Goal: Task Accomplishment & Management: Use online tool/utility

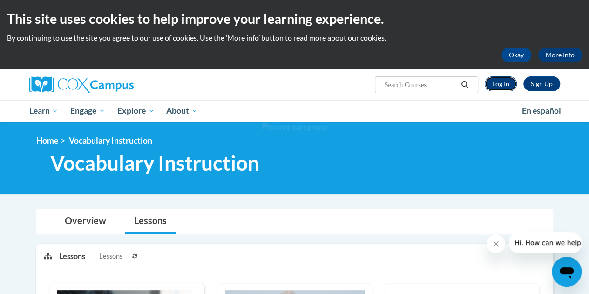
click at [501, 86] on link "Log In" at bounding box center [500, 83] width 32 height 15
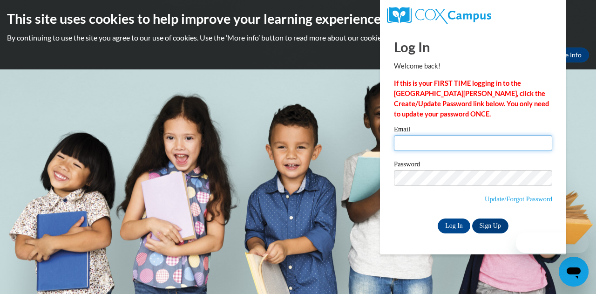
click at [421, 144] on input "Email" at bounding box center [473, 143] width 158 height 16
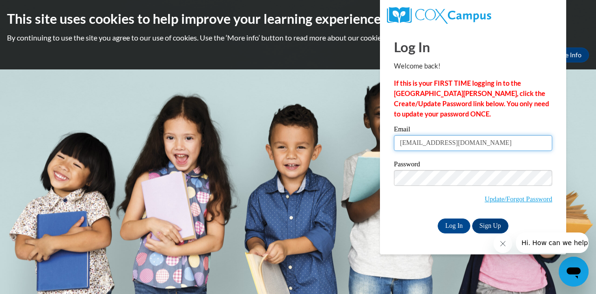
type input "emmacosson101@gmail.com"
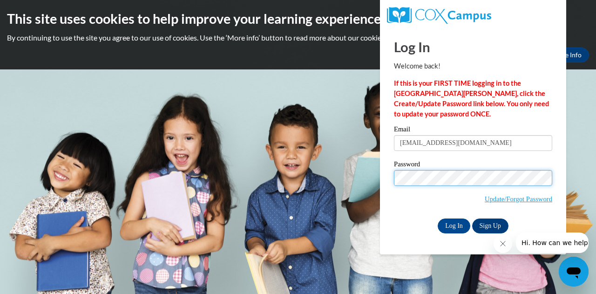
click at [437, 218] on input "Log In" at bounding box center [453, 225] width 33 height 15
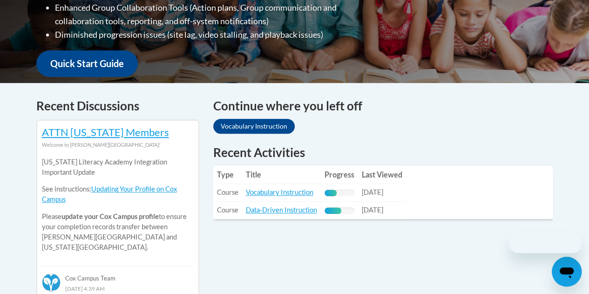
scroll to position [315, 0]
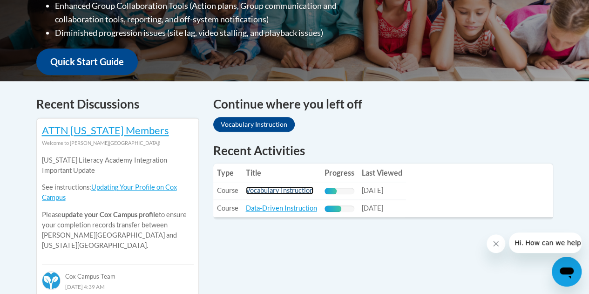
click at [287, 190] on link "Vocabulary Instruction" at bounding box center [279, 190] width 67 height 8
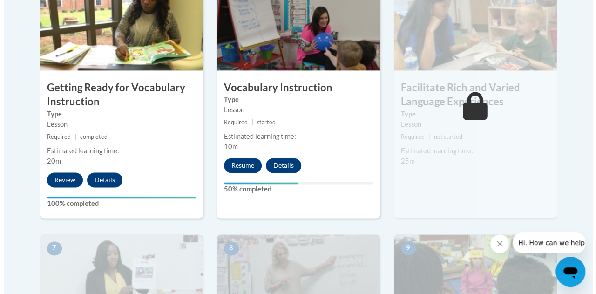
scroll to position [593, 0]
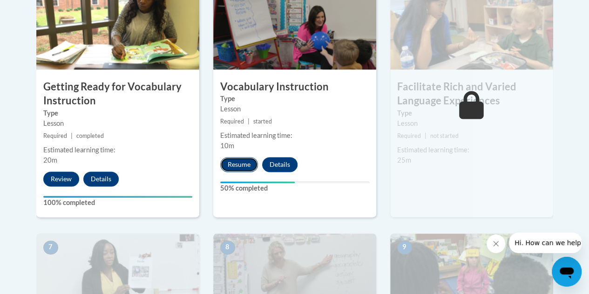
click at [236, 166] on button "Resume" at bounding box center [239, 164] width 38 height 15
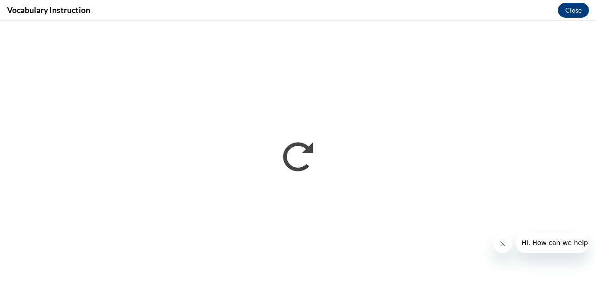
scroll to position [0, 0]
